Goal: Information Seeking & Learning: Learn about a topic

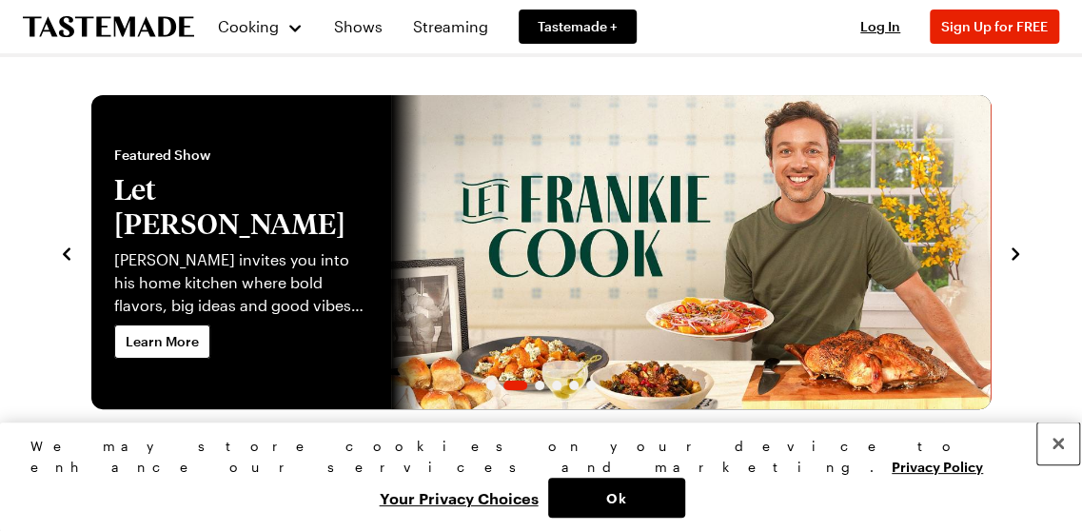
click at [1051, 465] on button "Close" at bounding box center [1059, 444] width 42 height 42
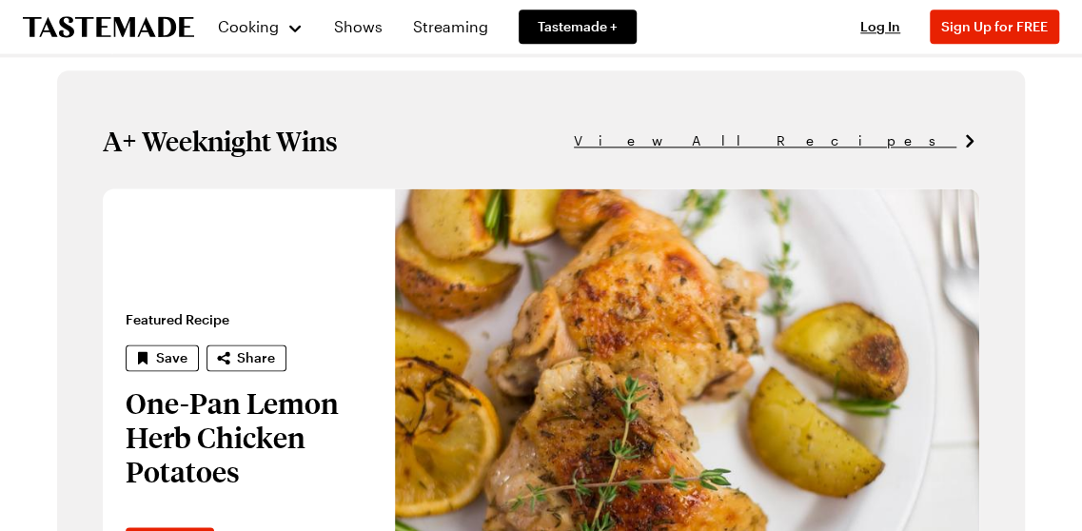
scroll to position [1040, 0]
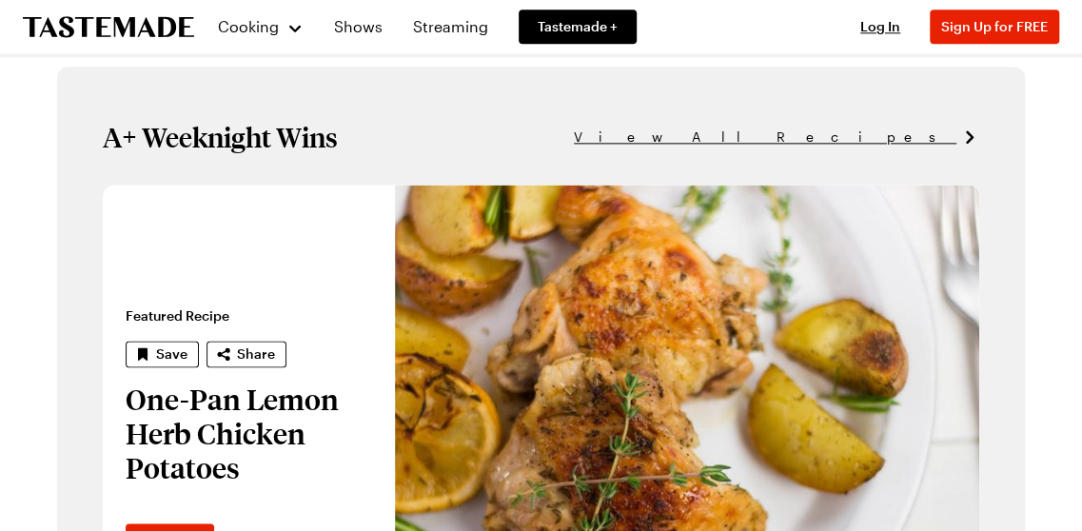
click at [894, 139] on span "View All Recipes" at bounding box center [765, 137] width 383 height 21
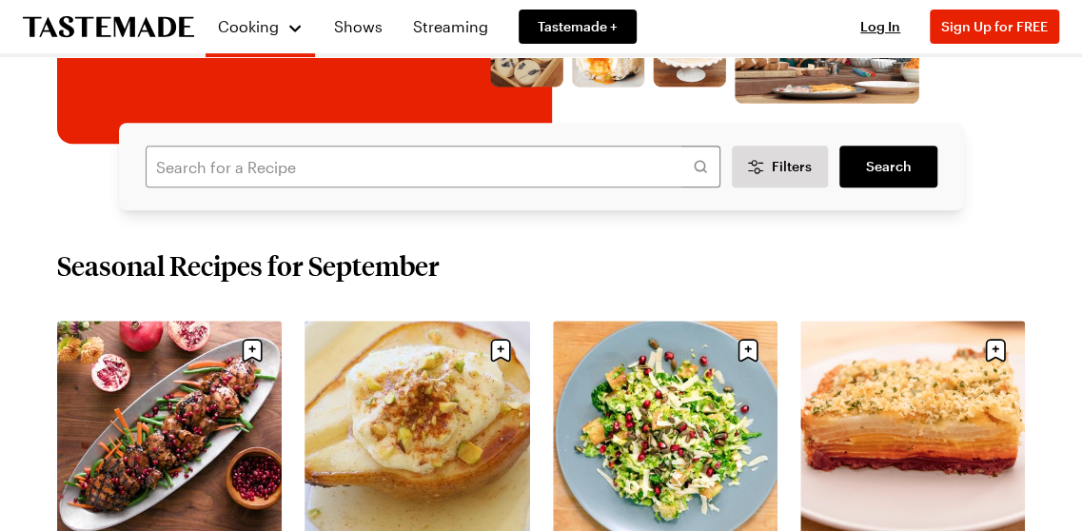
scroll to position [345, 0]
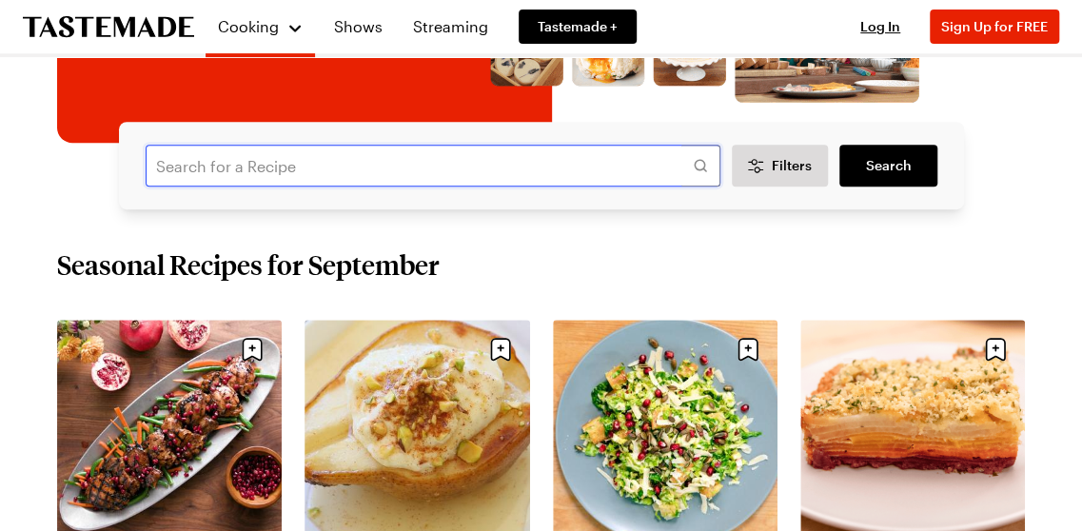
click at [511, 159] on input "text" at bounding box center [433, 166] width 575 height 42
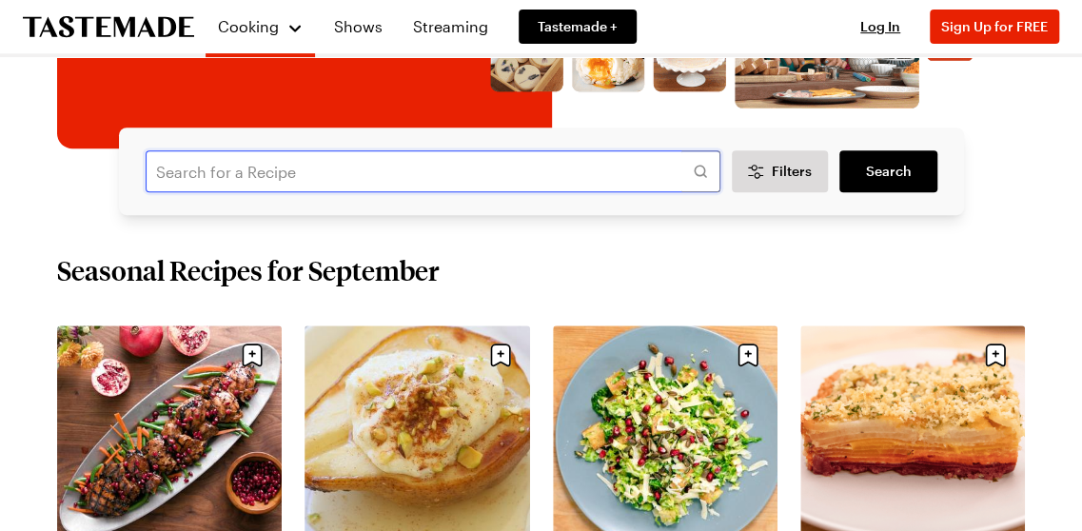
scroll to position [318, 0]
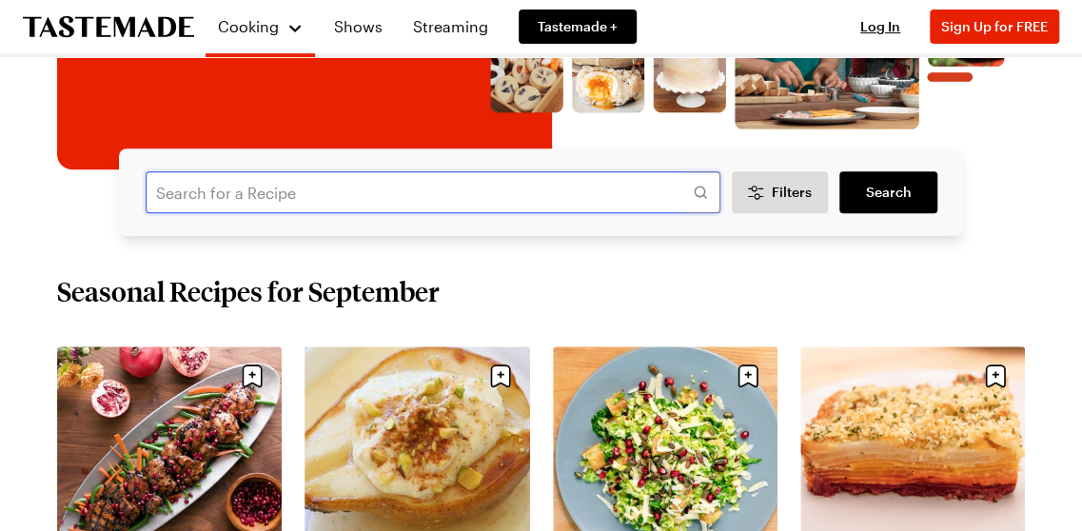
click at [263, 189] on input "text" at bounding box center [433, 192] width 575 height 42
type input "no bake chocolate"
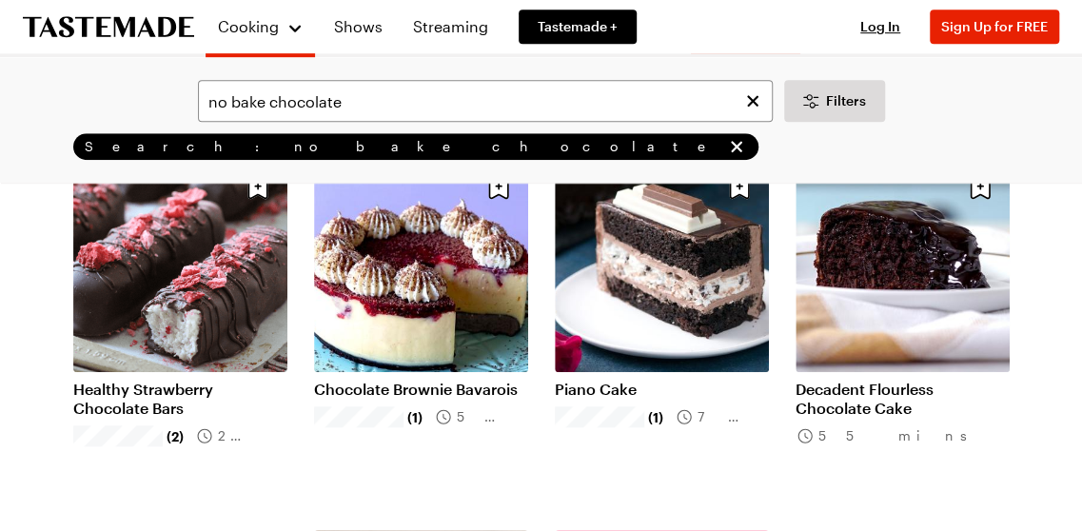
scroll to position [579, 0]
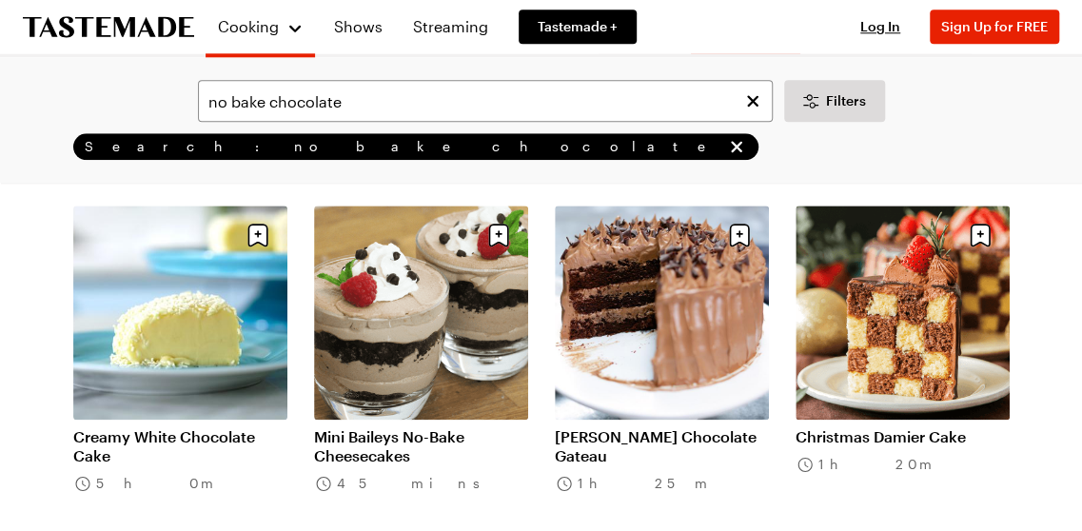
scroll to position [4229, 0]
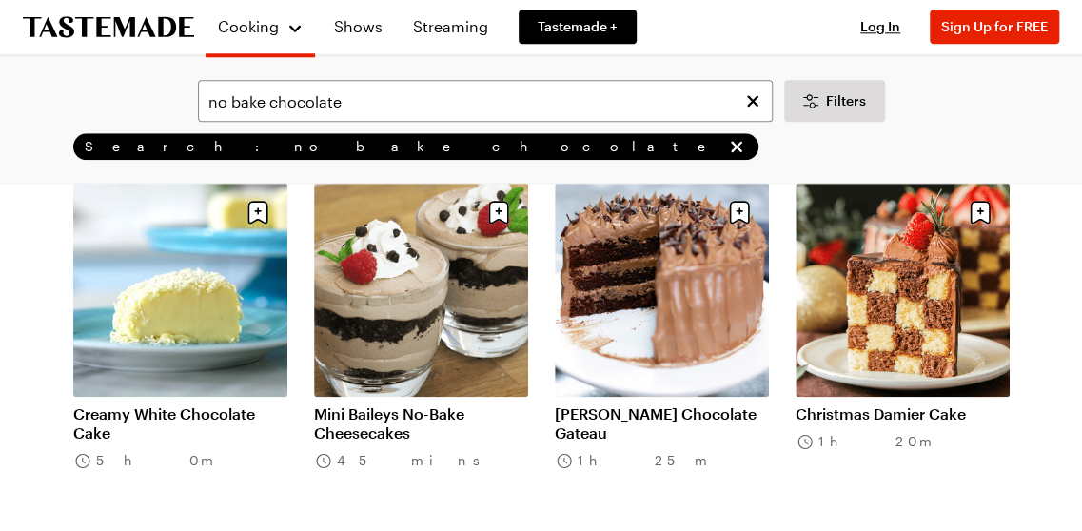
scroll to position [4576, 0]
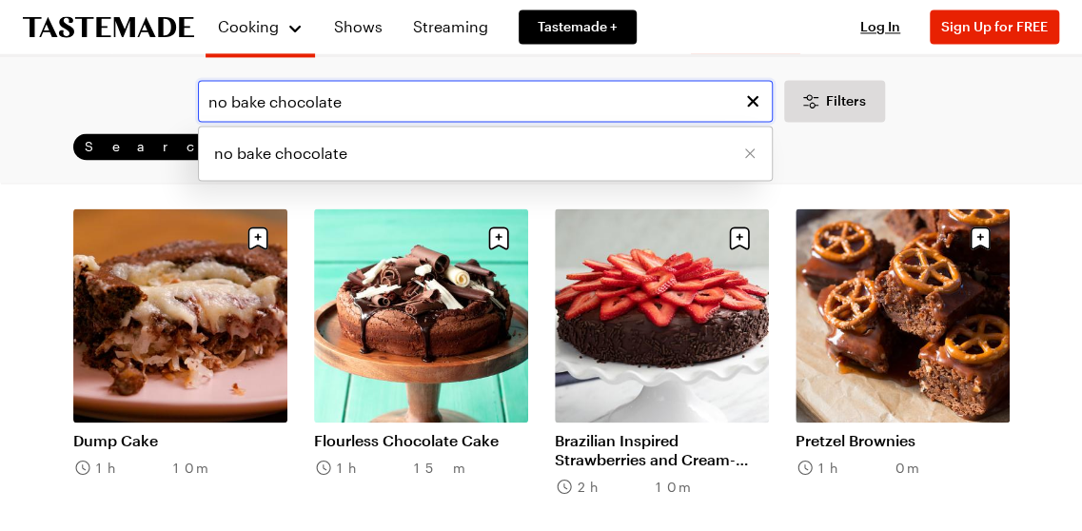
click at [402, 102] on input "no bake chocolate" at bounding box center [485, 101] width 575 height 42
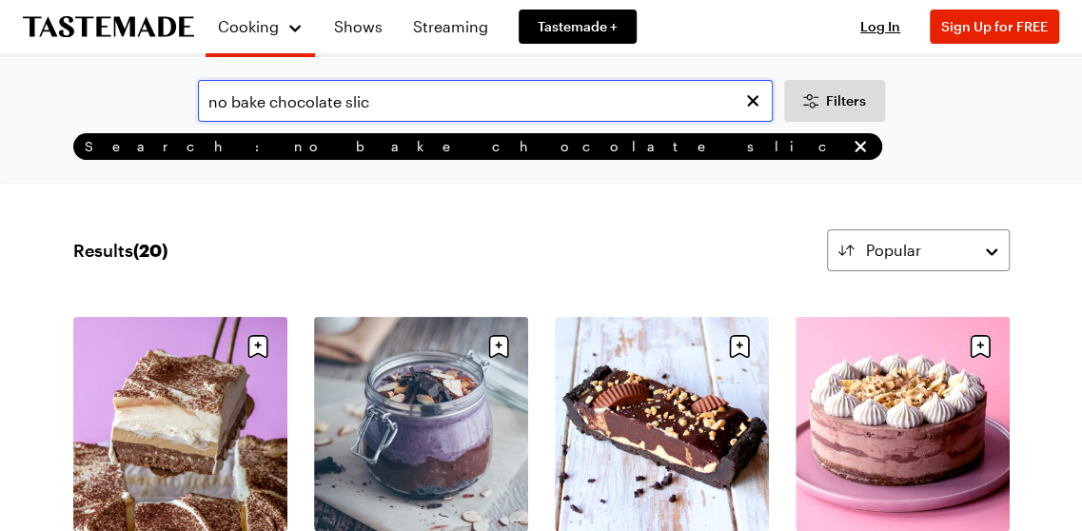
click at [379, 103] on input "no bake chocolate slic" at bounding box center [485, 101] width 575 height 42
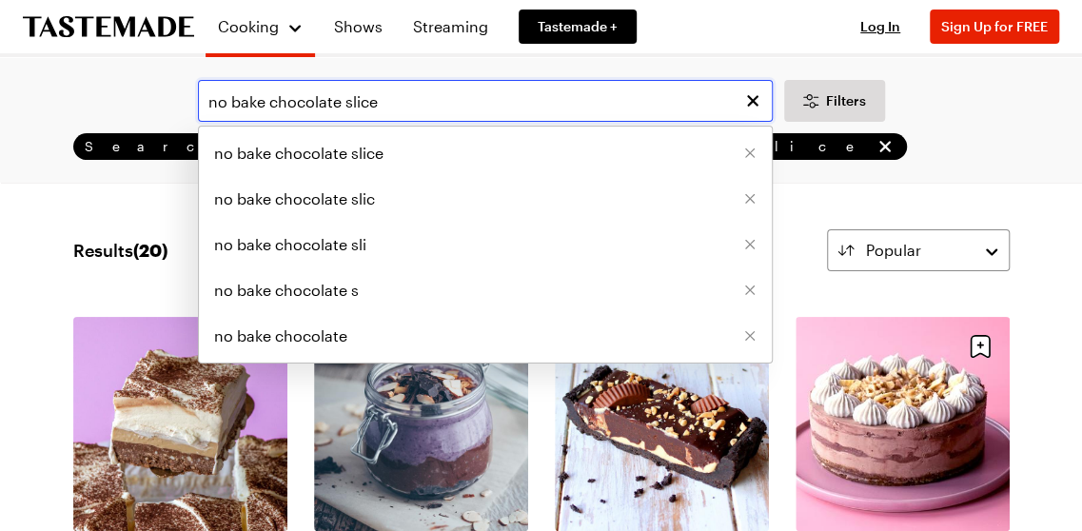
type input "no bake chocolate slice"
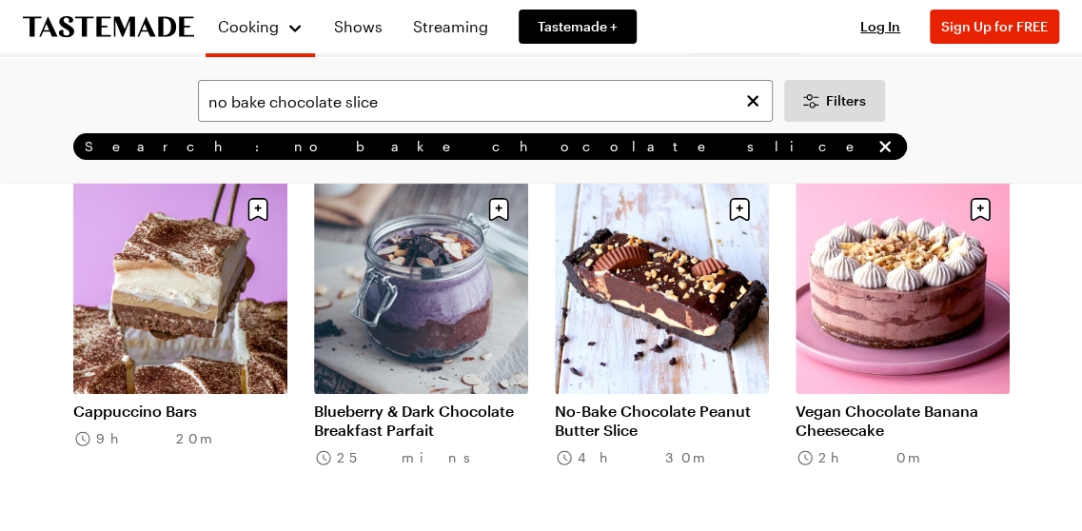
scroll to position [160, 0]
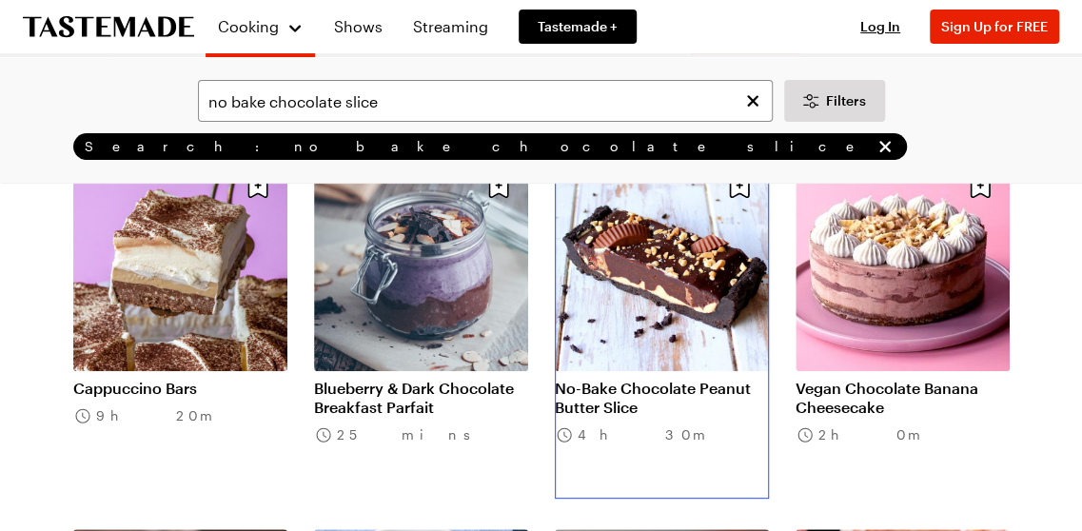
click at [611, 379] on link "No-Bake Chocolate Peanut Butter Slice" at bounding box center [662, 398] width 214 height 38
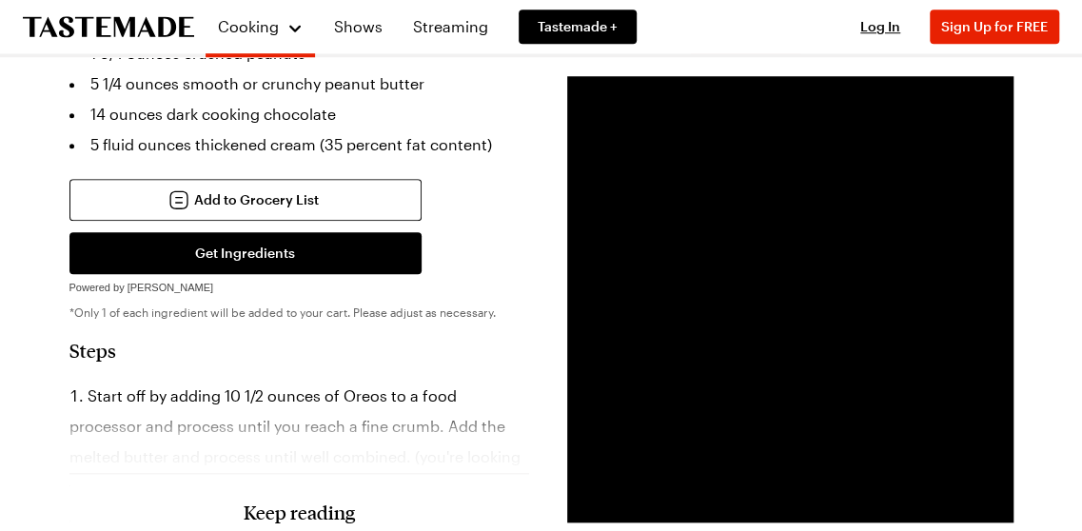
scroll to position [752, 0]
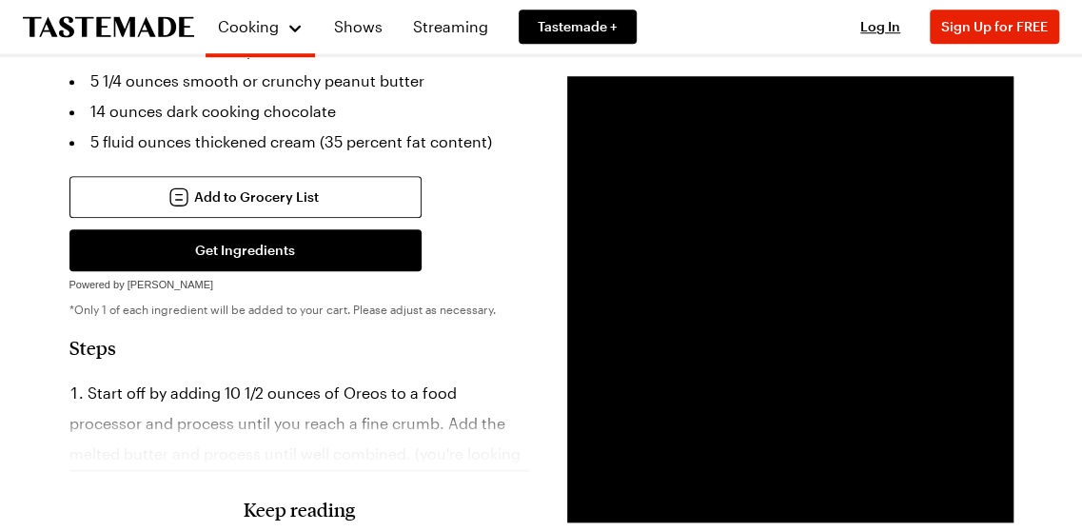
click at [314, 498] on h3 "Keep reading" at bounding box center [299, 509] width 111 height 23
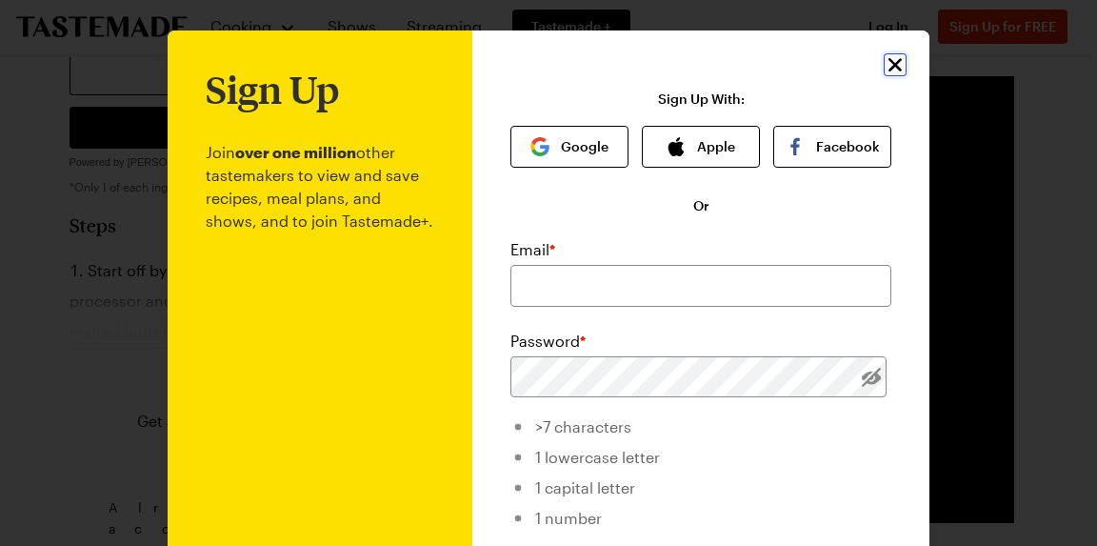
click at [890, 62] on icon "Close" at bounding box center [894, 64] width 13 height 13
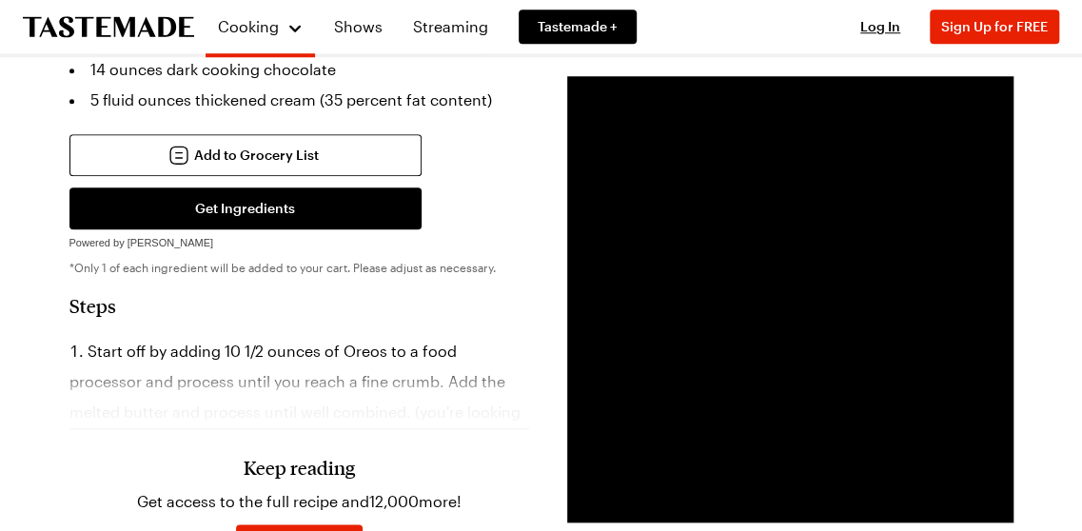
scroll to position [792, 0]
